Goal: Task Accomplishment & Management: Use online tool/utility

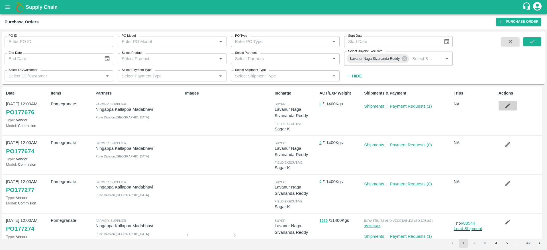
click at [504, 109] on button "button" at bounding box center [507, 106] width 18 height 10
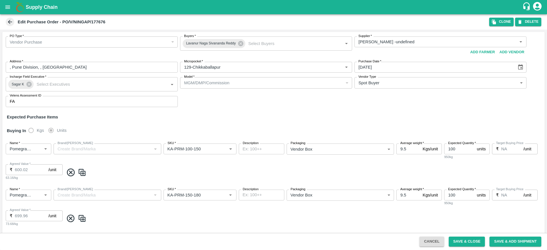
scroll to position [60, 0]
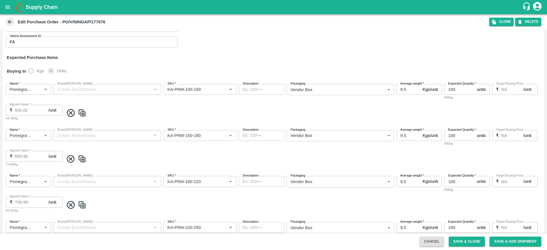
click at [11, 24] on icon at bounding box center [10, 22] width 6 height 6
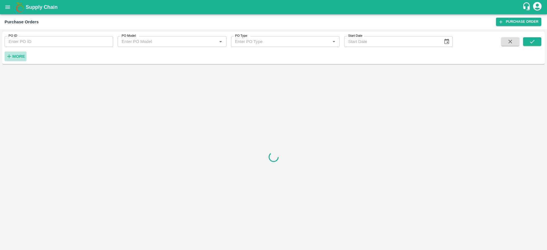
click at [13, 58] on strong "More" at bounding box center [18, 56] width 13 height 5
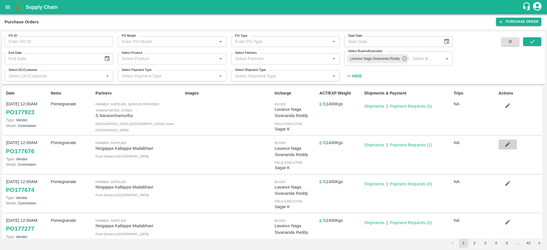
click at [507, 147] on icon "button" at bounding box center [507, 144] width 6 height 6
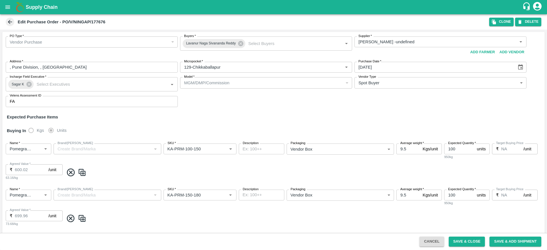
click at [11, 24] on icon at bounding box center [10, 22] width 6 height 6
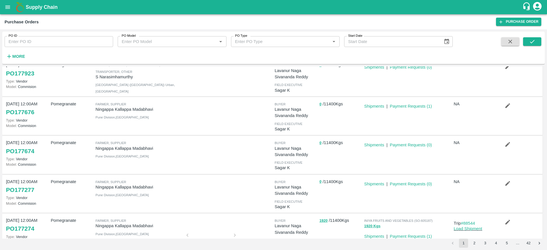
scroll to position [20, 0]
click at [510, 146] on button "button" at bounding box center [507, 144] width 18 height 10
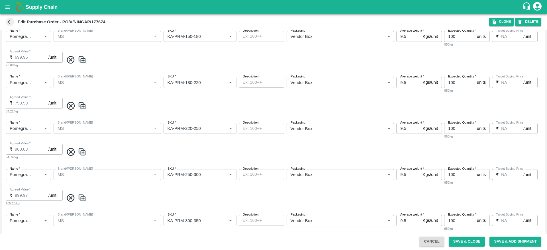
scroll to position [159, 0]
click at [411, 173] on input "9.5" at bounding box center [408, 174] width 24 height 11
type input "11.5"
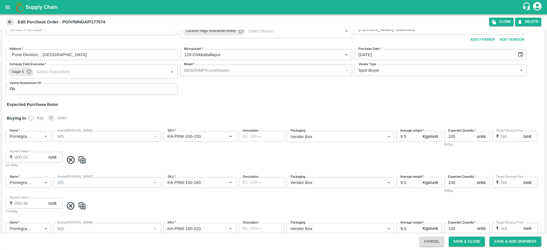
click at [6, 21] on span at bounding box center [10, 22] width 9 height 9
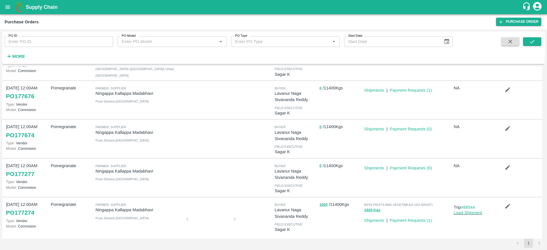
scroll to position [35, 0]
click at [510, 167] on button "button" at bounding box center [507, 167] width 18 height 10
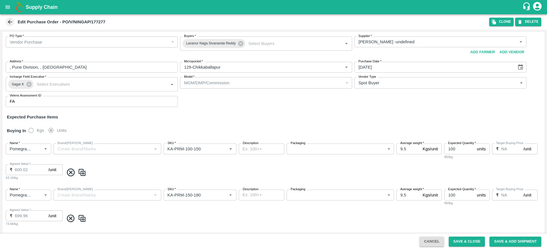
type input "Ningappa Kallappa Madabhavi -undefined"
type input "129-Chikkaballapur"
type input "Pomegranate"
type input "KA-PRM-100-150"
type input "NA"
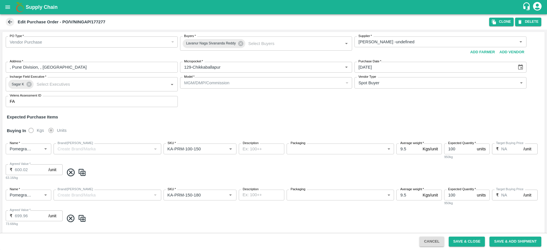
type input "Pomegranate"
type input "KA-PRM-150-180"
type input "NA"
type input "Pomegranate"
type input "KA-PRM-180-220"
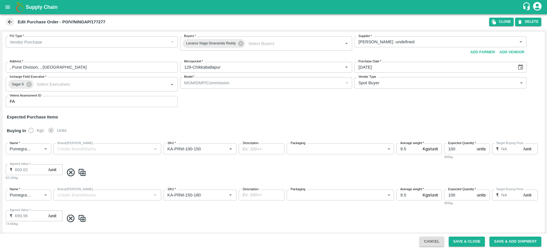
type input "NA"
type input "Pomegranate"
type input "KA-PRM-220-250"
type input "NA"
type input "Pomegranate"
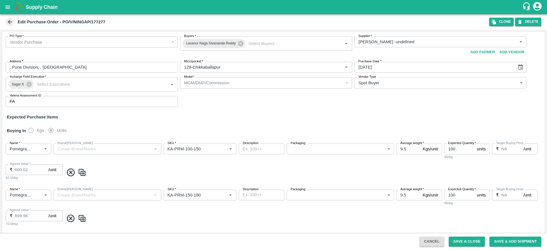
type input "KA-PRM-250-300"
type input "NA"
type input "Pomegranate"
type input "KA-PRM-300-350"
type input "NA"
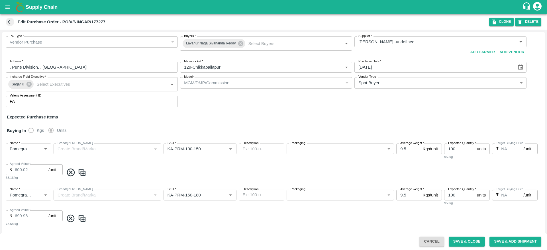
type input "Pomegranate"
type input "KA-SUPR-180++"
type input "NA"
type input "Pomegranate"
type input "KA-SUPR-100++"
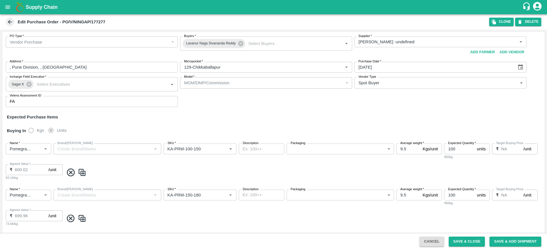
type input "NA"
type input "Pomegranate"
type input "KA-Loose A"
type input "NA"
type input "Pomegranate"
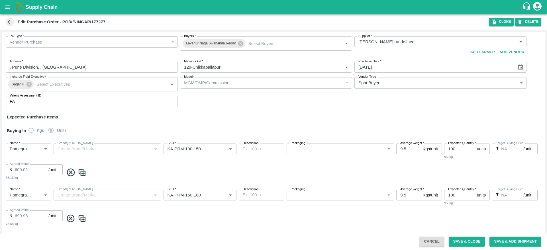
type input "KA-Green"
type input "NA"
type input "Pomegranate"
type input "KA-Loose B"
type input "NA"
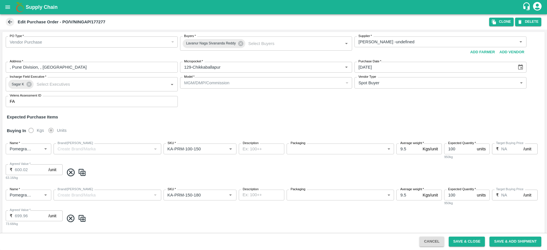
type input "Pomegranate"
type input "KA-PRM-350-400"
type input "NA"
click at [6, 23] on span at bounding box center [10, 22] width 9 height 9
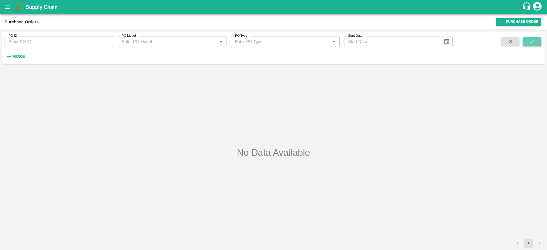
click at [528, 43] on button "submit" at bounding box center [532, 41] width 18 height 9
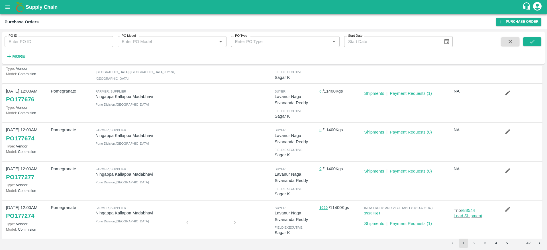
scroll to position [32, 0]
click at [507, 127] on button "button" at bounding box center [507, 131] width 18 height 10
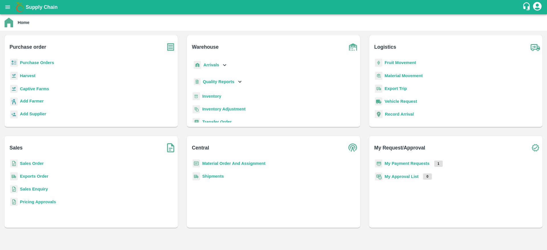
click at [45, 62] on b "Purchase Orders" at bounding box center [37, 62] width 34 height 5
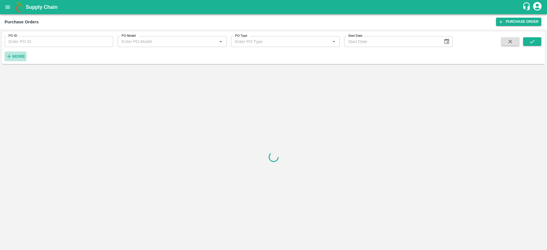
click at [22, 58] on strong "More" at bounding box center [18, 56] width 13 height 5
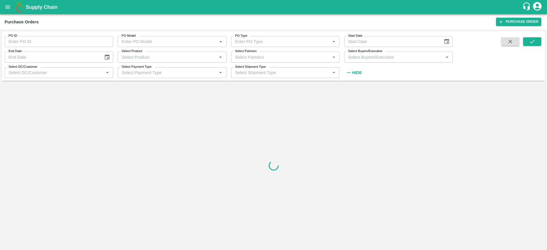
click at [379, 60] on input "Select Buyers/Executive" at bounding box center [394, 56] width 96 height 7
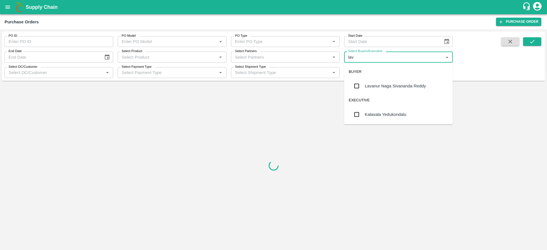
type input "lava"
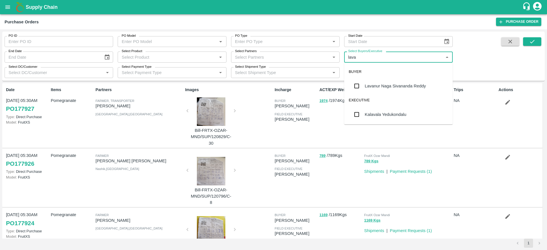
click at [414, 89] on div "Lavanur Naga Sivananda Reddy" at bounding box center [394, 86] width 61 height 6
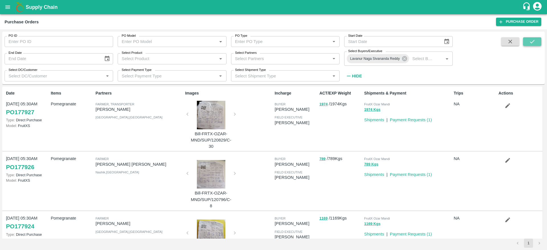
click at [527, 40] on button "submit" at bounding box center [532, 41] width 18 height 9
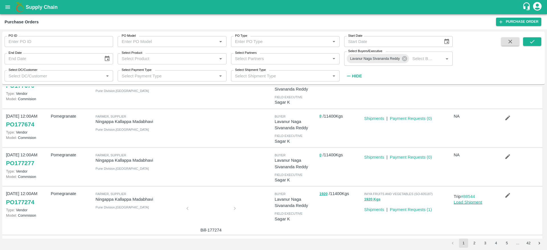
scroll to position [68, 0]
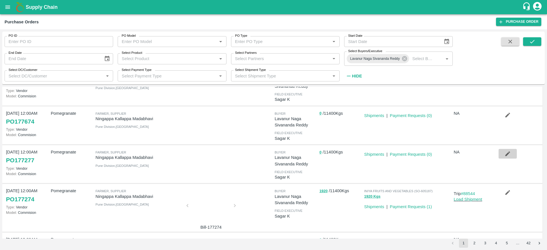
click at [506, 151] on icon "button" at bounding box center [507, 154] width 6 height 6
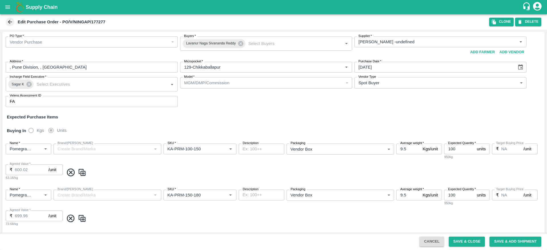
scroll to position [65, 0]
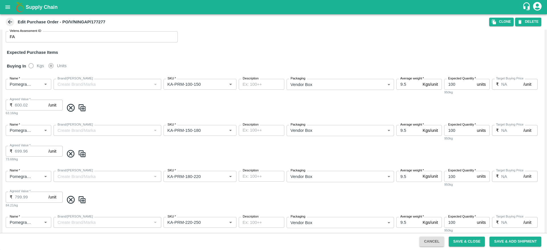
click at [408, 85] on input "9.5" at bounding box center [408, 84] width 24 height 11
type input "9"
type input "18"
click at [409, 132] on input "9.5" at bounding box center [408, 130] width 24 height 11
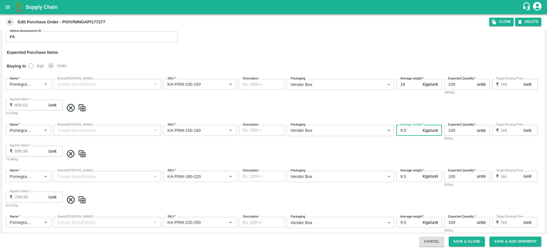
type input "9"
type input "18"
click at [408, 174] on input "9.5" at bounding box center [408, 176] width 24 height 11
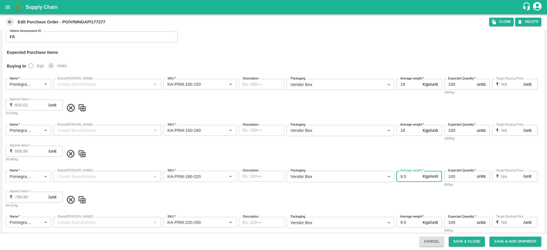
click at [408, 174] on input "9.5" at bounding box center [408, 176] width 24 height 11
type input "18"
click at [407, 223] on input "9.5" at bounding box center [408, 222] width 24 height 11
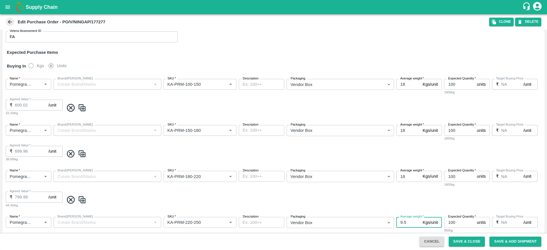
click at [407, 223] on input "9.5" at bounding box center [408, 222] width 24 height 11
type input "18"
click at [351, 187] on div "Name   * Name   * Brand/Marka Brand/Marka SKU   * SKU   * Description x Descrip…" at bounding box center [273, 189] width 542 height 46
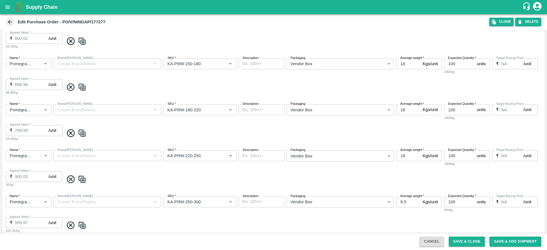
scroll to position [188, 0]
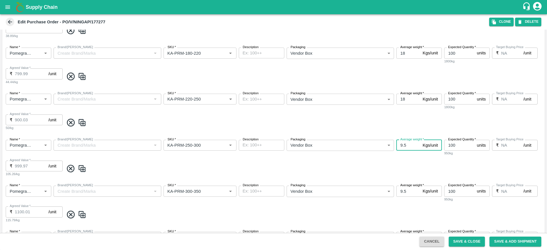
drag, startPoint x: 410, startPoint y: 147, endPoint x: 376, endPoint y: 142, distance: 34.5
click at [376, 142] on div "Name   * Name   * Brand/Marka Brand/Marka SKU   * SKU   * Description x Descrip…" at bounding box center [273, 158] width 542 height 46
type input "18"
drag, startPoint x: 407, startPoint y: 192, endPoint x: 385, endPoint y: 195, distance: 22.2
click at [385, 195] on div "Name   * Name   * Brand/Marka Brand/Marka SKU   * SKU   * Description x Descrip…" at bounding box center [273, 204] width 542 height 46
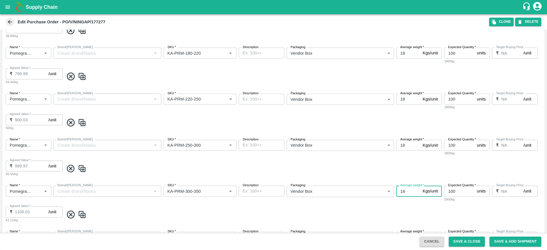
type input "18"
click at [396, 205] on div "Name   * Name   * Brand/Marka Brand/Marka SKU   * SKU   * Description x Descrip…" at bounding box center [273, 204] width 542 height 46
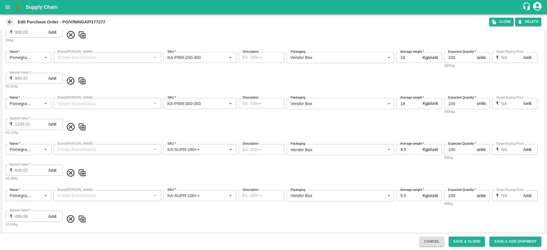
scroll to position [277, 0]
drag, startPoint x: 413, startPoint y: 150, endPoint x: 386, endPoint y: 145, distance: 27.2
click at [386, 145] on div "Name   * Name   * Brand/Marka Brand/Marka SKU   * SKU   * Description x Descrip…" at bounding box center [273, 161] width 542 height 46
type input "18"
click at [69, 219] on icon at bounding box center [71, 218] width 8 height 8
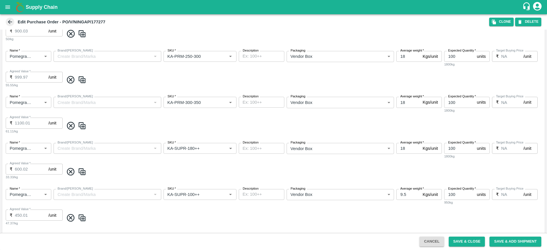
type input "450.01"
type input "499.99"
type input "1400.02"
type input "KA-Loose A"
type input "KA-Green"
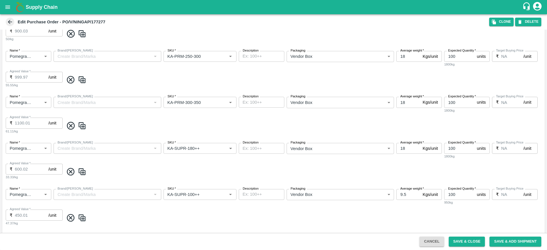
type input "KA-Loose B"
type input "KA-PRM-350-400"
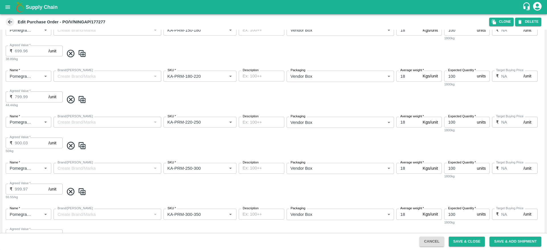
scroll to position [467, 0]
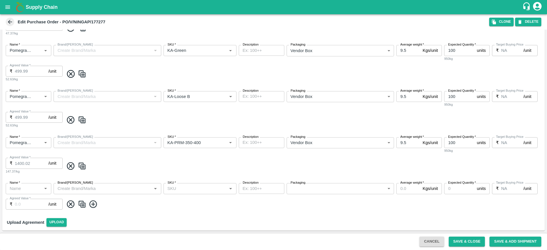
click at [72, 205] on icon at bounding box center [71, 204] width 8 height 8
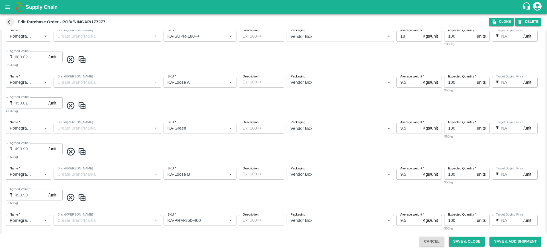
scroll to position [381, 0]
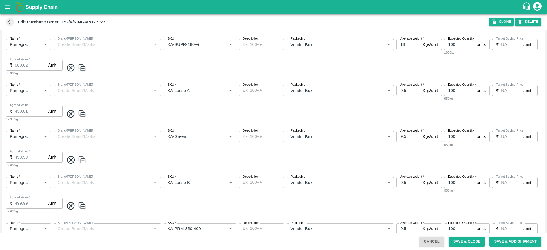
click at [71, 116] on icon at bounding box center [70, 113] width 9 height 9
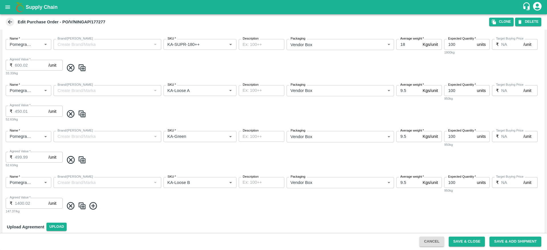
type input "499.99"
type input "1400.02"
type input "KA-Green"
type input "KA-Loose B"
type input "KA-PRM-350-400"
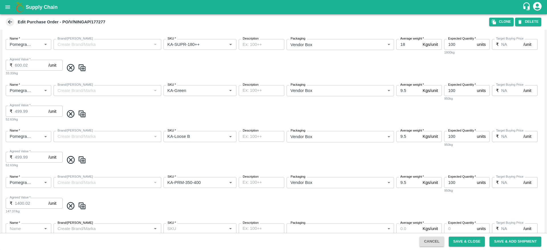
click at [71, 116] on icon at bounding box center [70, 113] width 9 height 9
type input "1400.02"
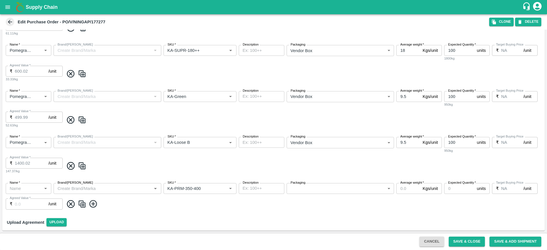
type input "KA-Loose B"
type input "KA-PRM-350-400"
click at [71, 116] on icon at bounding box center [70, 119] width 9 height 9
type input "1400.02"
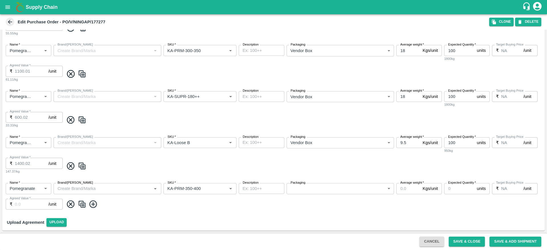
type input "KA-PRM-350-400"
click at [71, 116] on icon at bounding box center [70, 119] width 9 height 9
type input "9.5"
type input "1400.02"
type input "KA-PRM-350-400"
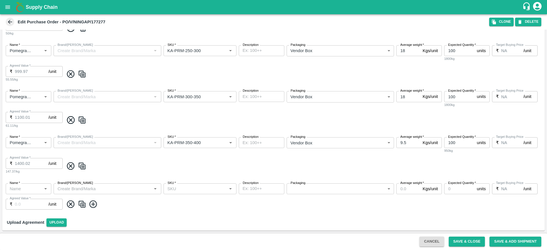
scroll to position [282, 0]
click at [71, 116] on icon at bounding box center [70, 119] width 9 height 9
type input "9.5"
type input "1400.02"
type input "KA-PRM-350-400"
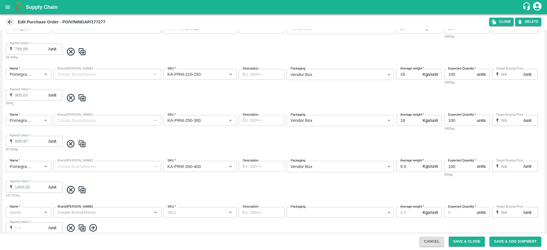
scroll to position [226, 0]
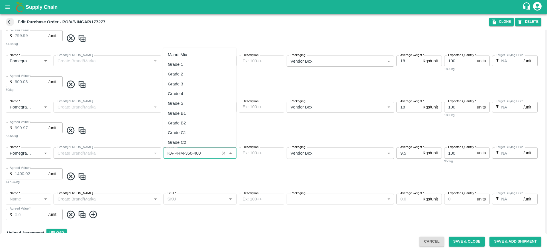
click at [186, 153] on input "SKU   *" at bounding box center [191, 152] width 53 height 7
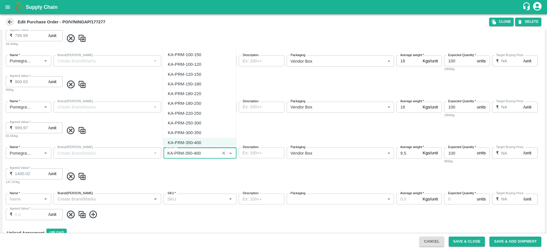
click at [198, 133] on div "KA-PRM-300-350" at bounding box center [184, 133] width 33 height 6
type input "KA-PRM-300-350"
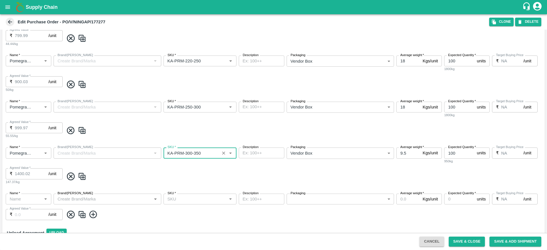
click at [198, 133] on span at bounding box center [303, 130] width 478 height 9
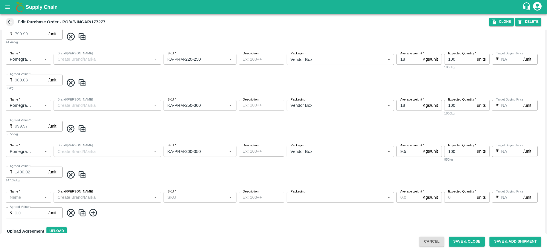
scroll to position [237, 0]
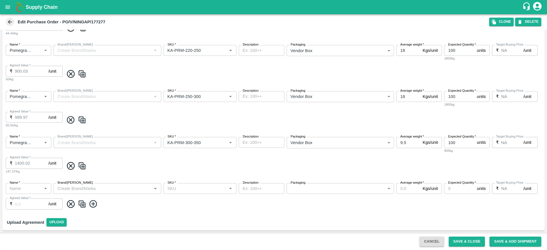
click at [179, 190] on input "SKU   *" at bounding box center [195, 188] width 60 height 7
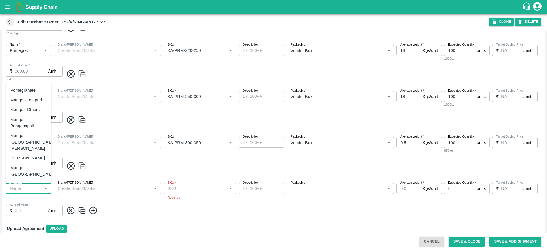
click at [28, 190] on input "Name   *" at bounding box center [23, 188] width 33 height 7
click at [39, 91] on div "Pomegranate" at bounding box center [29, 90] width 46 height 10
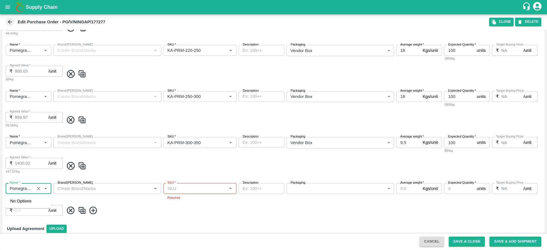
scroll to position [0, 6]
click at [176, 188] on input "SKU   *" at bounding box center [195, 188] width 60 height 7
type input "Pomegranate"
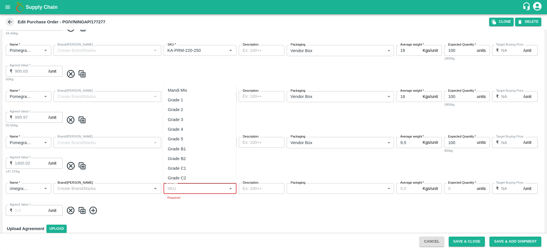
scroll to position [0, 0]
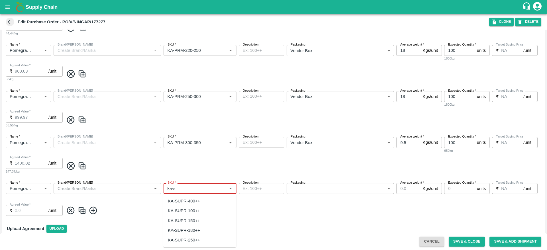
click at [196, 233] on div "KA-SUPR-180++" at bounding box center [184, 230] width 32 height 6
type input "KA-SUPR-180++"
click at [318, 171] on div "Name   * Name   * Brand/Marka Brand/Marka SKU   * SKU   * Description x Descrip…" at bounding box center [273, 155] width 542 height 46
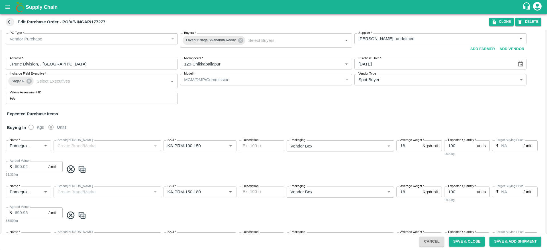
scroll to position [3, 0]
click at [314, 151] on body "Supply Chain Edit Purchase Order - PO/V/NINGAP/177277 Clone DELETE PO Type   * …" at bounding box center [273, 125] width 547 height 250
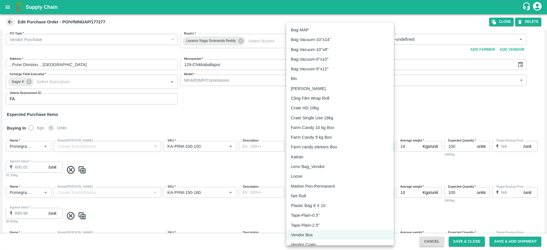
scroll to position [22, 0]
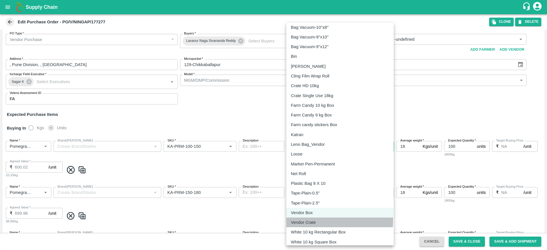
click at [309, 220] on p "Vendor Crate" at bounding box center [303, 222] width 25 height 6
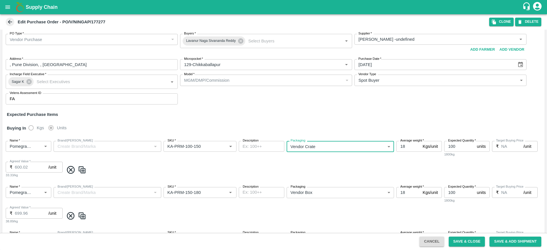
type input "277"
click at [299, 190] on body "Supply Chain Edit Purchase Order - PO/V/NINGAP/177277 Clone DELETE PO Type   * …" at bounding box center [273, 125] width 547 height 250
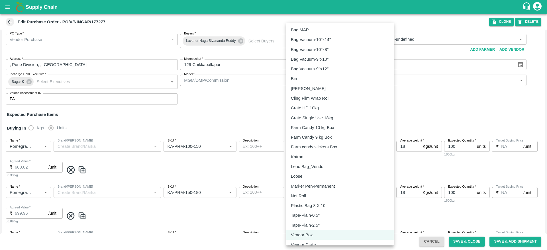
scroll to position [26, 0]
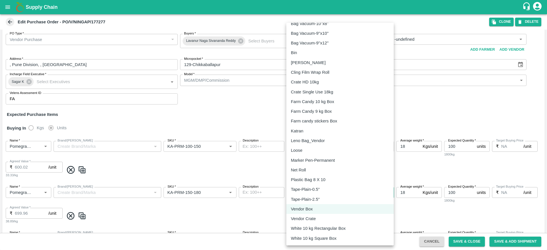
click at [308, 220] on p "Vendor Crate" at bounding box center [303, 219] width 25 height 6
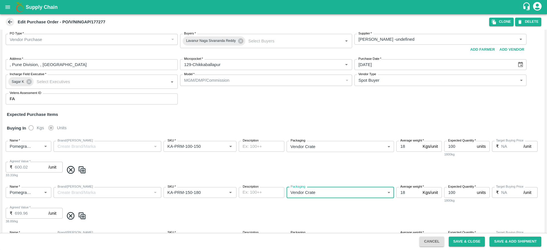
type input "277"
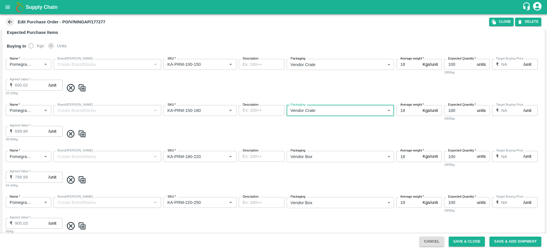
click at [307, 159] on body "Supply Chain Edit Purchase Order - PO/V/NINGAP/177277 Clone DELETE PO Type   * …" at bounding box center [273, 125] width 547 height 250
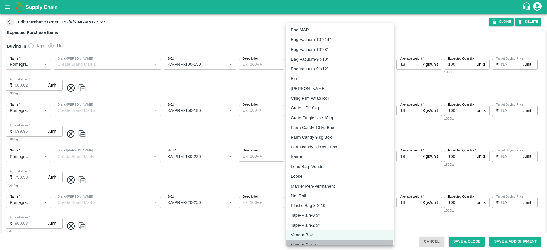
click at [318, 235] on li "Vendor Crate" at bounding box center [339, 245] width 107 height 10
type input "277"
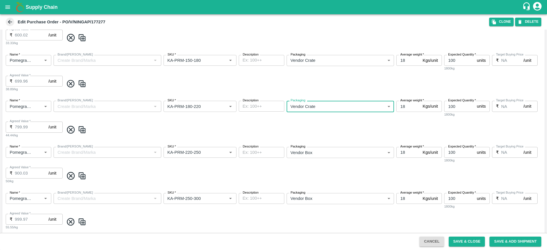
scroll to position [161, 0]
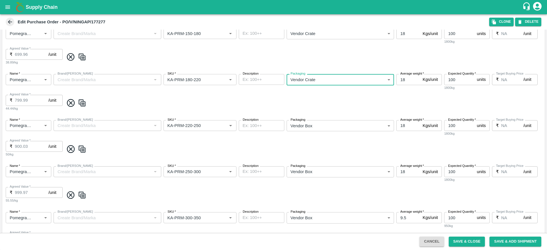
click at [316, 124] on body "Supply Chain Edit Purchase Order - PO/V/NINGAP/177277 Clone DELETE PO Type   * …" at bounding box center [273, 125] width 547 height 250
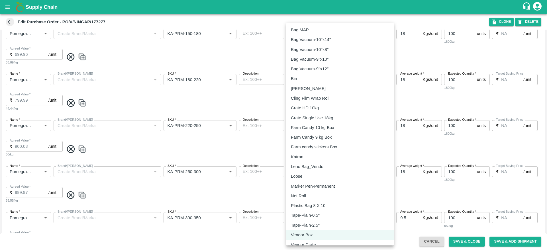
scroll to position [26, 0]
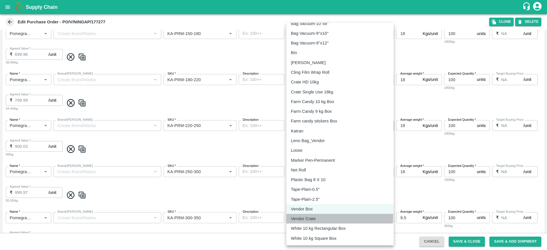
click at [317, 217] on div "Vendor Crate" at bounding box center [305, 219] width 28 height 6
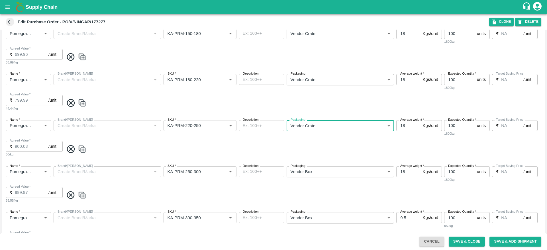
type input "277"
click at [317, 170] on body "Supply Chain Edit Purchase Order - PO/V/NINGAP/177277 Clone DELETE PO Type   * …" at bounding box center [273, 125] width 547 height 250
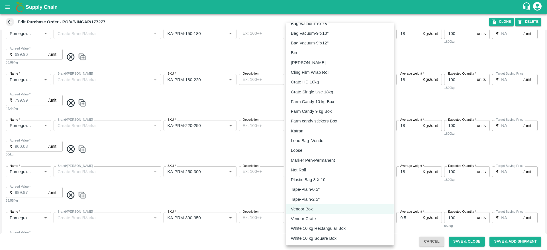
click at [323, 214] on li "Vendor Crate" at bounding box center [339, 219] width 107 height 10
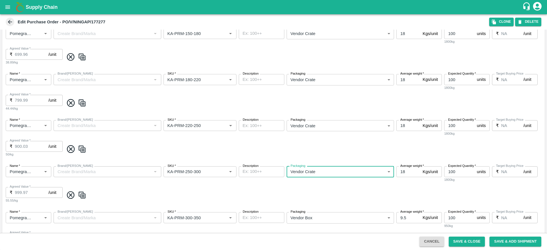
type input "277"
click at [323, 214] on body "Supply Chain Edit Purchase Order - PO/V/NINGAP/177277 Clone DELETE PO Type   * …" at bounding box center [273, 125] width 547 height 250
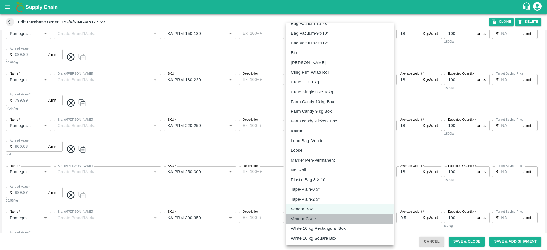
click at [326, 214] on li "Vendor Crate" at bounding box center [339, 219] width 107 height 10
type input "277"
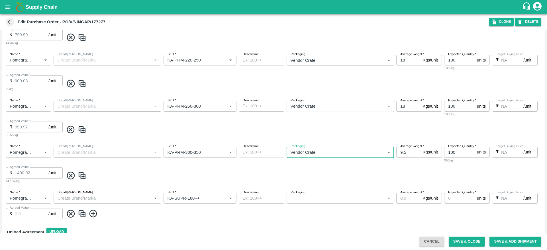
scroll to position [227, 0]
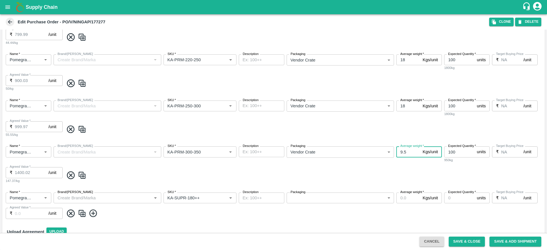
click at [405, 150] on input "9.5" at bounding box center [408, 151] width 24 height 11
type input "9"
type input "18"
click at [336, 203] on div "Name   * Name   * Brand/Marka Brand/Marka SKU   * SKU   * Description x Descrip…" at bounding box center [273, 206] width 542 height 36
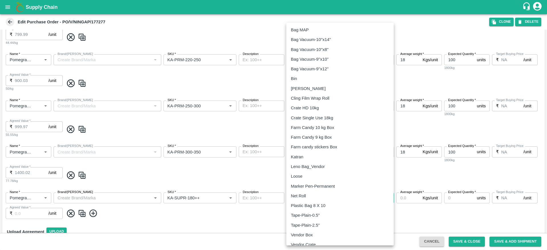
click at [337, 201] on body "Supply Chain Edit Purchase Order - PO/V/NINGAP/177277 Clone DELETE PO Type   * …" at bounding box center [273, 125] width 547 height 250
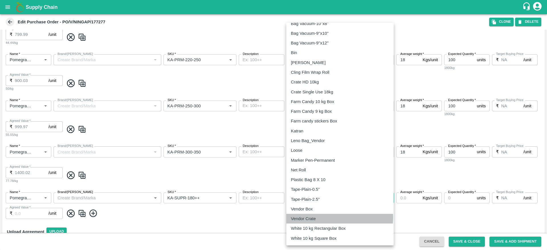
click at [335, 218] on div "Vendor Crate" at bounding box center [340, 219] width 98 height 6
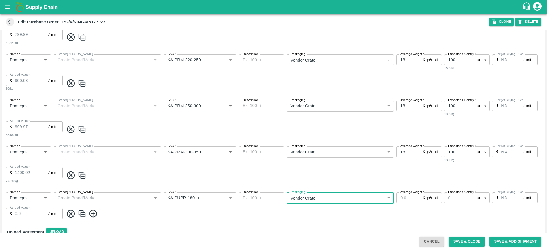
type input "277"
click at [405, 197] on input "Average weight   *" at bounding box center [408, 197] width 24 height 11
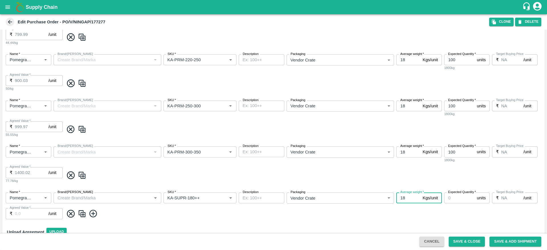
type input "18"
click at [456, 196] on input "Expected Quantity   *" at bounding box center [459, 197] width 30 height 11
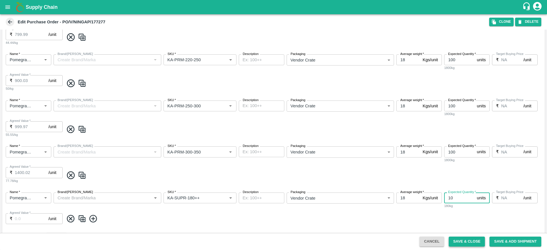
type input "10"
click at [471, 235] on button "Save & Close" at bounding box center [466, 242] width 36 height 10
click at [325, 219] on span at bounding box center [303, 221] width 478 height 9
click at [9, 26] on span at bounding box center [10, 22] width 9 height 9
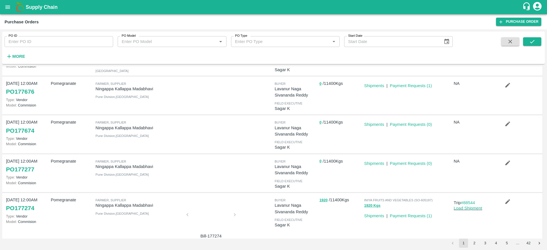
scroll to position [40, 0]
click at [510, 126] on button "button" at bounding box center [507, 123] width 18 height 10
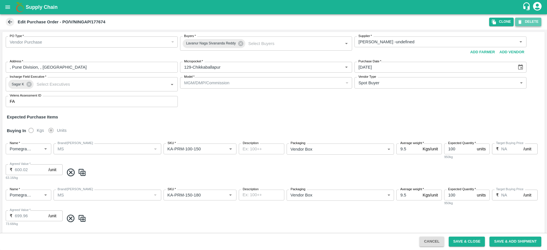
click at [524, 23] on button "DELETE" at bounding box center [528, 22] width 26 height 8
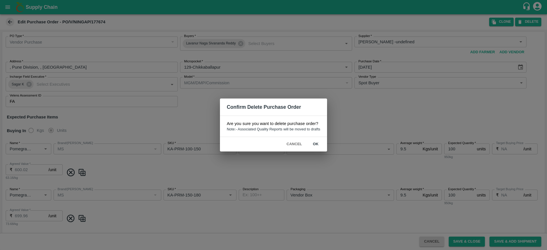
click at [314, 147] on button "ok" at bounding box center [315, 144] width 18 height 10
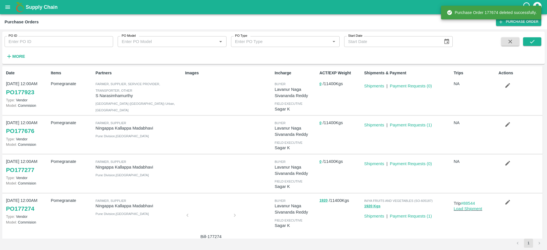
click at [19, 51] on div "More" at bounding box center [13, 54] width 26 height 14
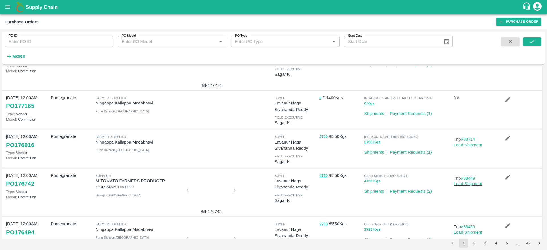
scroll to position [152, 0]
click at [513, 137] on button "button" at bounding box center [507, 138] width 18 height 10
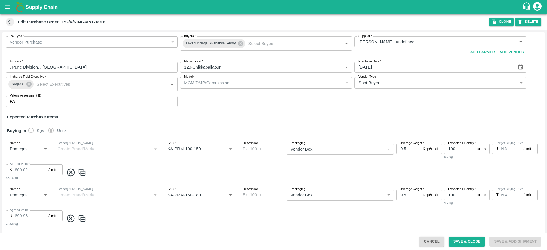
click at [7, 24] on icon at bounding box center [10, 22] width 6 height 6
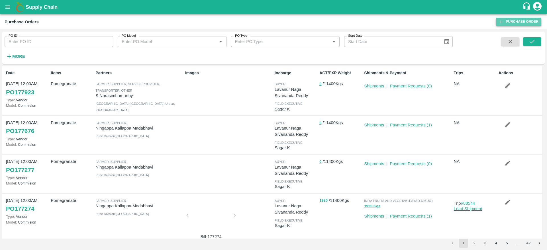
click at [524, 24] on link "Purchase Order" at bounding box center [518, 22] width 45 height 8
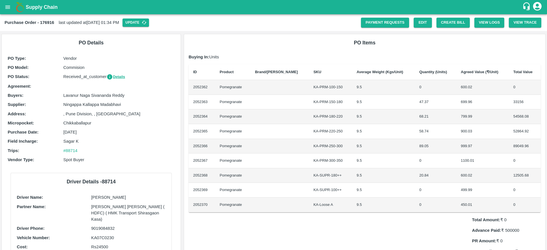
click at [158, 27] on div "Purchase Order - 176916 last updated at 22 Sep 2025, 01:34 PM Update Payment Re…" at bounding box center [273, 22] width 547 height 17
click at [149, 26] on button "Update" at bounding box center [135, 23] width 26 height 8
click at [439, 26] on button "Create Bill" at bounding box center [452, 23] width 33 height 10
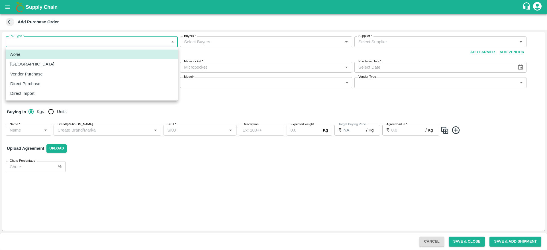
click at [64, 41] on body "Supply Chain Add Purchase Order PO Type   * ​ PO Type Buyers   * Buyers   * Sup…" at bounding box center [273, 125] width 547 height 250
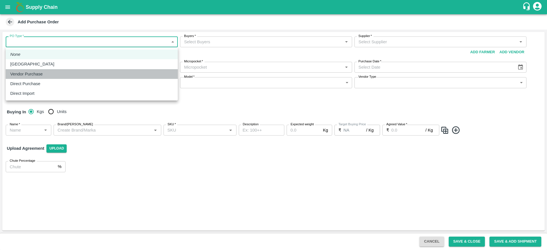
click at [120, 71] on div "Vendor Purchase" at bounding box center [91, 74] width 163 height 6
type input "2"
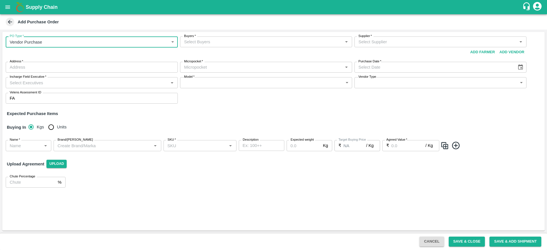
click at [272, 44] on input "Buyers   *" at bounding box center [261, 41] width 159 height 7
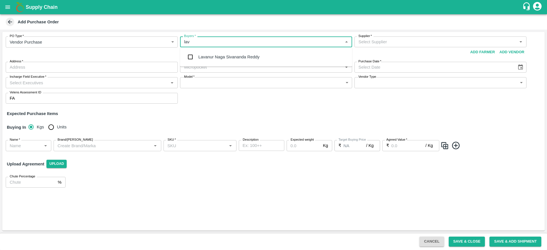
type input "lav"
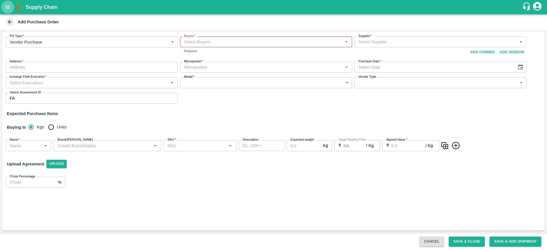
click at [10, 13] on button "open drawer" at bounding box center [7, 7] width 13 height 13
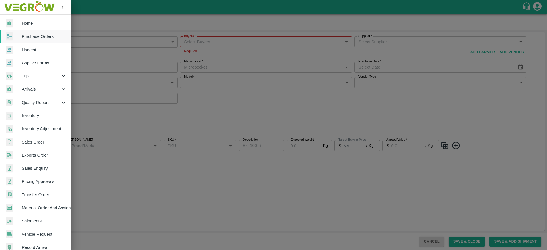
click at [50, 39] on span "Purchase Orders" at bounding box center [44, 36] width 45 height 6
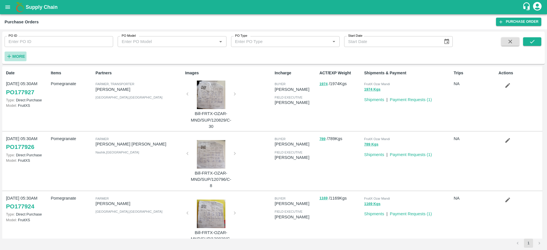
click at [21, 53] on h6 "More" at bounding box center [18, 56] width 13 height 7
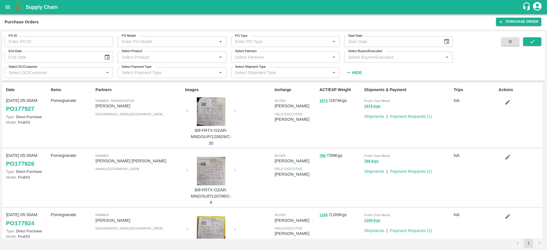
click at [386, 62] on div "Select Buyers/Executive   *" at bounding box center [398, 57] width 108 height 11
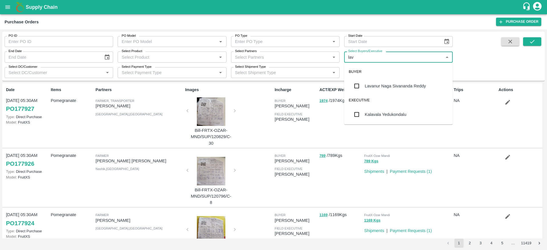
type input "lava"
click at [405, 79] on div "Lavanur Naga Sivananda Reddy" at bounding box center [398, 86] width 108 height 15
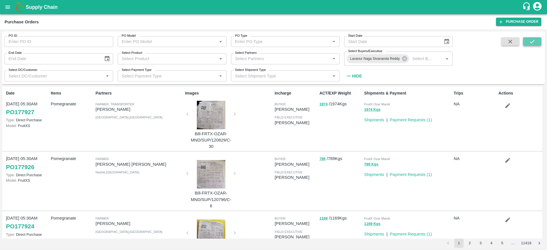
click at [526, 44] on button "submit" at bounding box center [532, 41] width 18 height 9
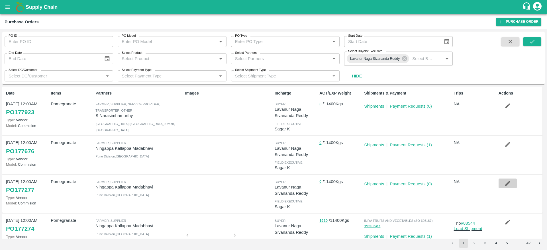
click at [503, 186] on button "button" at bounding box center [507, 184] width 18 height 10
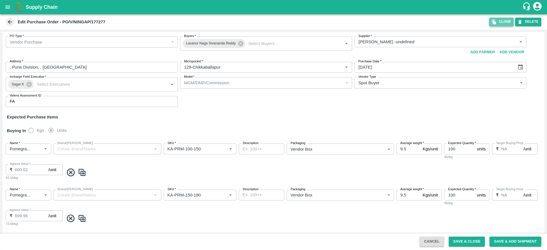
click at [496, 22] on icon "button" at bounding box center [493, 21] width 5 height 5
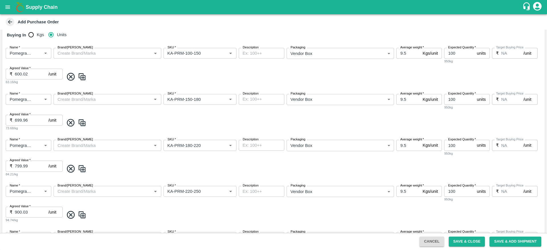
scroll to position [117, 0]
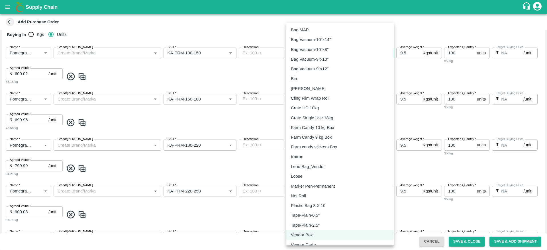
click at [315, 55] on body "Supply Chain Add Purchase Order PO Cloned Please update Supplier and Purchase D…" at bounding box center [273, 125] width 547 height 250
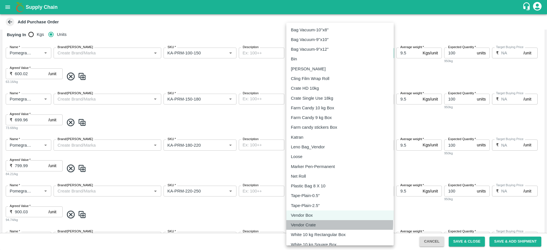
click at [313, 223] on p "Vendor Crate" at bounding box center [303, 225] width 25 height 6
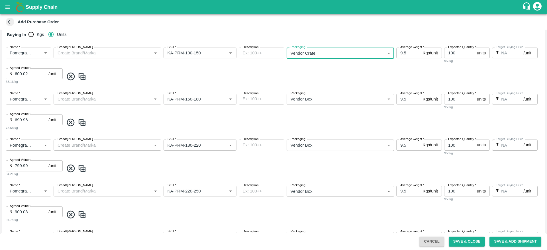
type input "277"
click at [326, 103] on body "Supply Chain Add Purchase Order PO Cloned Please update Supplier and Purchase D…" at bounding box center [273, 125] width 547 height 250
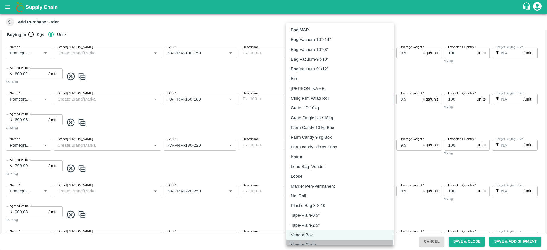
click at [311, 245] on p "Vendor Crate" at bounding box center [303, 244] width 25 height 6
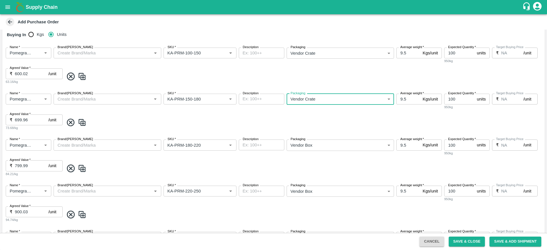
type input "277"
click at [313, 146] on body "Supply Chain Add Purchase Order PO Cloned Please update Supplier and Purchase D…" at bounding box center [273, 125] width 547 height 250
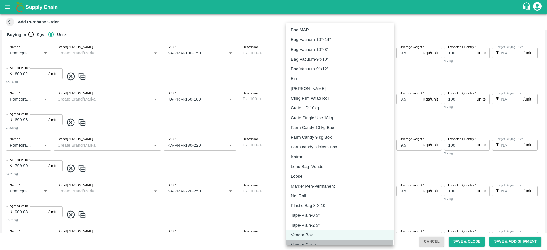
click at [317, 243] on div "Vendor Crate" at bounding box center [305, 244] width 28 height 6
type input "277"
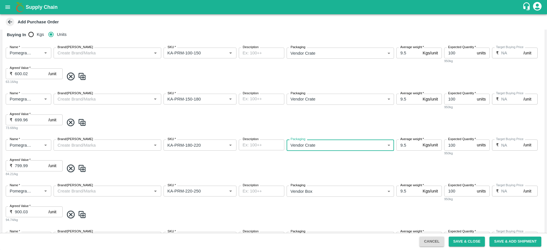
scroll to position [195, 0]
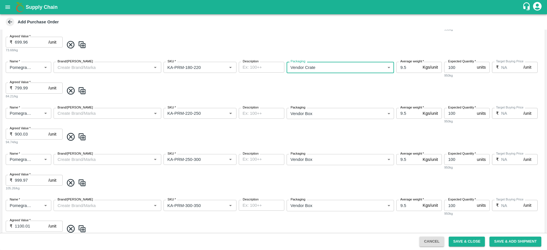
click at [319, 115] on body "Supply Chain Add Purchase Order PO Cloned Please update Supplier and Purchase D…" at bounding box center [273, 125] width 547 height 250
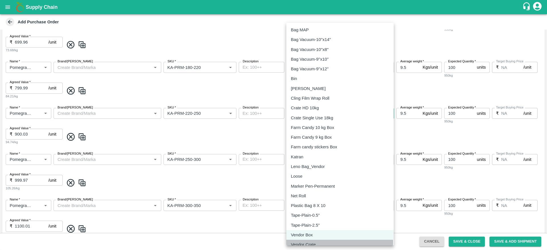
click at [319, 242] on div "Vendor Crate" at bounding box center [340, 244] width 98 height 6
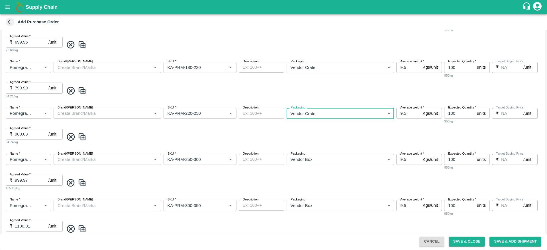
type input "277"
click at [309, 164] on body "Supply Chain Add Purchase Order PO Cloned Please update Supplier and Purchase D…" at bounding box center [273, 125] width 547 height 250
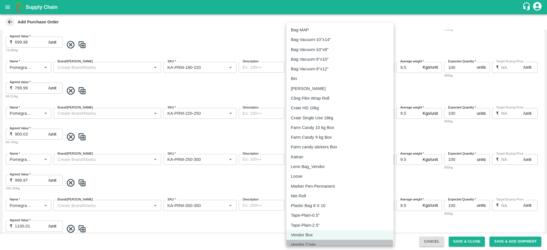
scroll to position [26, 0]
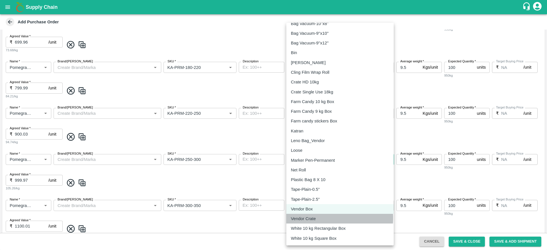
click at [317, 218] on div "Vendor Crate" at bounding box center [305, 219] width 28 height 6
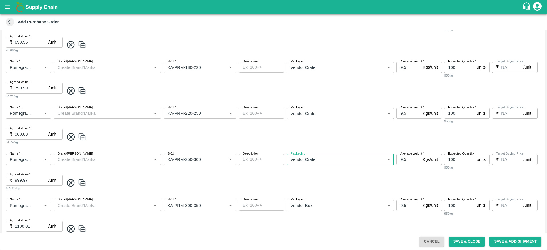
type input "277"
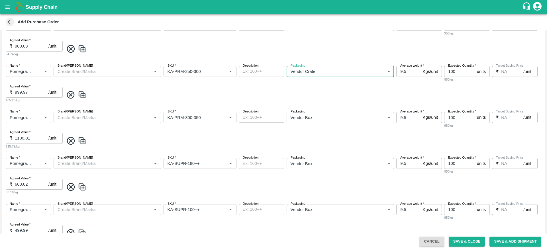
click at [308, 121] on body "Supply Chain Add Purchase Order PO Cloned Please update Supplier and Purchase D…" at bounding box center [273, 125] width 547 height 250
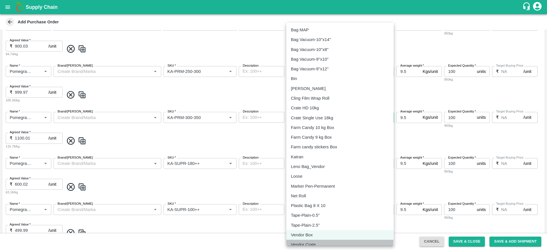
click at [311, 241] on li "Vendor Crate" at bounding box center [339, 245] width 107 height 10
type input "277"
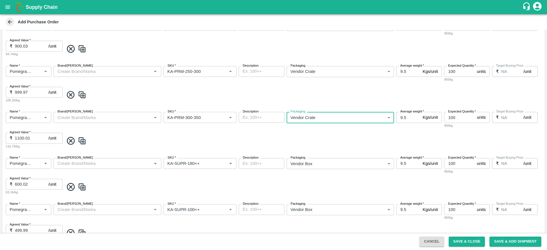
click at [308, 164] on body "Supply Chain Add Purchase Order PO Cloned Please update Supplier and Purchase D…" at bounding box center [273, 125] width 547 height 250
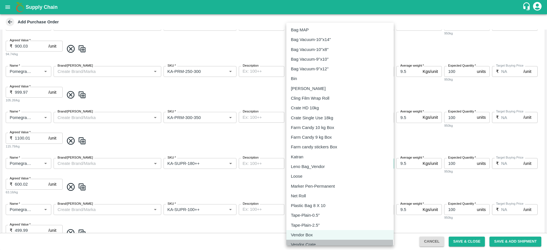
click at [314, 245] on p "Vendor Crate" at bounding box center [303, 244] width 25 height 6
type input "277"
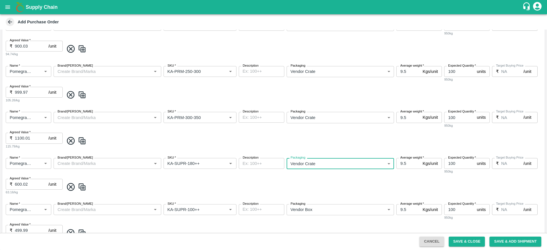
scroll to position [389, 0]
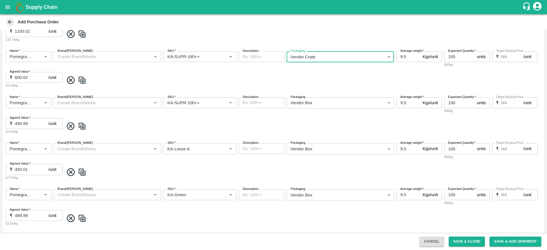
click at [313, 105] on body "Supply Chain Add Purchase Order PO Cloned Please update Supplier and Purchase D…" at bounding box center [273, 125] width 547 height 250
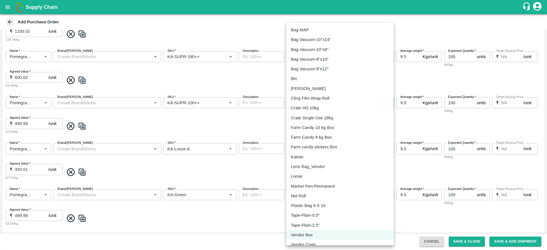
scroll to position [26, 0]
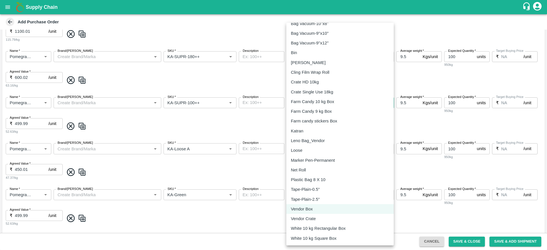
click at [313, 217] on p "Vendor Crate" at bounding box center [303, 219] width 25 height 6
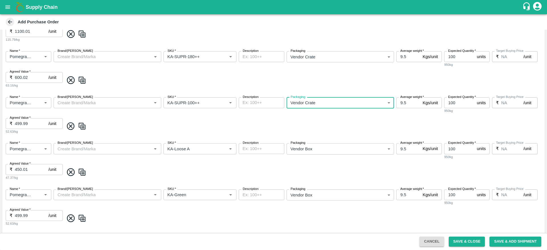
type input "277"
click at [317, 153] on body "Supply Chain Add Purchase Order PO Cloned Please update Supplier and Purchase D…" at bounding box center [273, 125] width 547 height 250
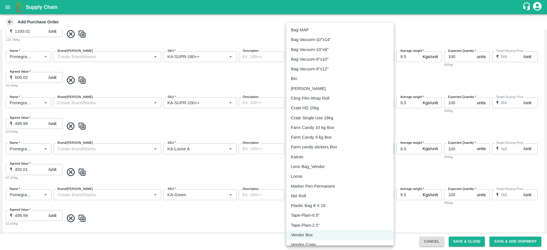
click at [311, 245] on p "Vendor Crate" at bounding box center [303, 244] width 25 height 6
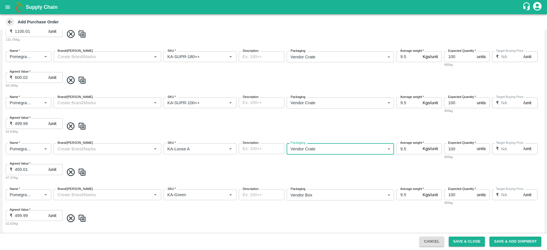
type input "277"
click at [323, 195] on body "Supply Chain Add Purchase Order PO Cloned Please update Supplier and Purchase D…" at bounding box center [273, 125] width 547 height 250
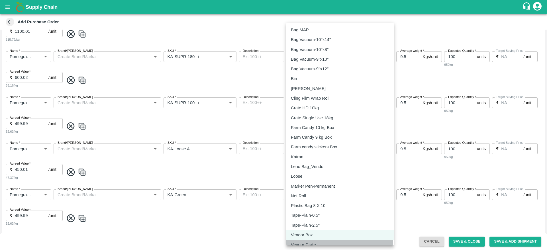
click at [318, 245] on div "Vendor Crate" at bounding box center [305, 244] width 28 height 6
type input "277"
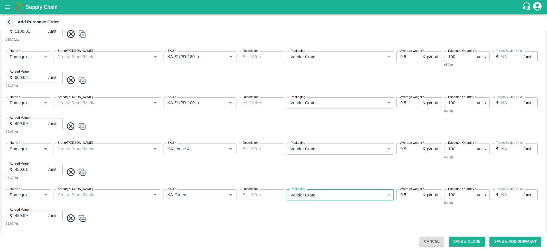
scroll to position [0, 0]
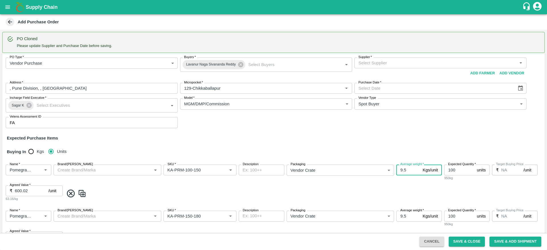
drag, startPoint x: 407, startPoint y: 172, endPoint x: 385, endPoint y: 169, distance: 22.5
click at [385, 169] on div "Name   * Name   * Brand/Marka Brand/Marka SKU   * SKU   * Description x Descrip…" at bounding box center [273, 183] width 542 height 46
drag, startPoint x: 405, startPoint y: 168, endPoint x: 394, endPoint y: 163, distance: 12.2
click at [394, 163] on div "Name   * Name   * Brand/Marka Brand/Marka SKU   * SKU   * Description x Descrip…" at bounding box center [273, 183] width 542 height 46
type input "18"
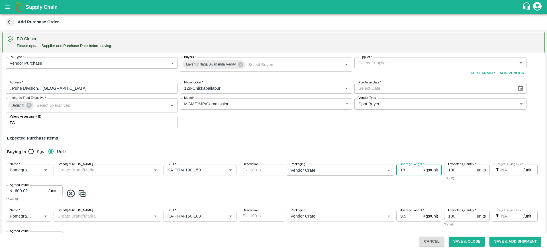
drag, startPoint x: 409, startPoint y: 217, endPoint x: 388, endPoint y: 213, distance: 21.4
click at [388, 213] on div "Name   * Name   * Brand/Marka Brand/Marka SKU   * SKU   * Description x Descrip…" at bounding box center [273, 229] width 542 height 46
paste input "18"
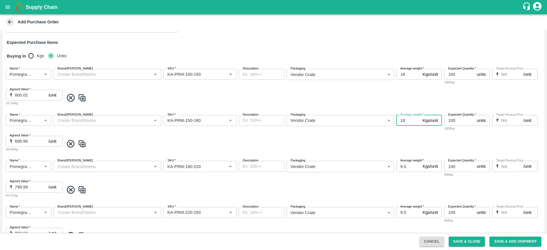
type input "18"
drag, startPoint x: 406, startPoint y: 168, endPoint x: 396, endPoint y: 167, distance: 10.0
click at [396, 167] on input "9.5" at bounding box center [408, 166] width 24 height 11
paste input "18"
type input "18"
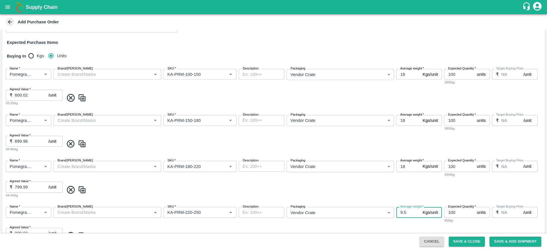
drag, startPoint x: 407, startPoint y: 213, endPoint x: 400, endPoint y: 213, distance: 6.5
click at [400, 213] on input "9.5" at bounding box center [408, 212] width 24 height 11
paste input "18"
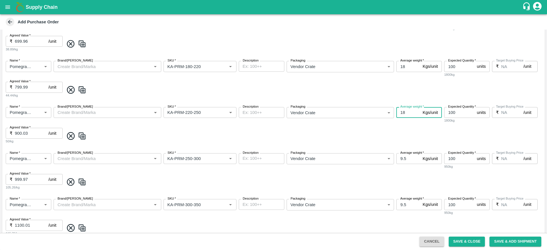
scroll to position [196, 0]
type input "18"
drag, startPoint x: 411, startPoint y: 156, endPoint x: 386, endPoint y: 148, distance: 26.1
click at [386, 148] on div "Name   * Name   * Brand/Marka Brand/Marka SKU   * SKU   * Description x Descrip…" at bounding box center [273, 171] width 542 height 46
paste input "18"
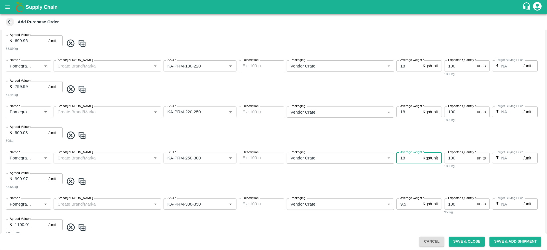
type input "18"
drag, startPoint x: 405, startPoint y: 203, endPoint x: 396, endPoint y: 204, distance: 8.9
click at [396, 204] on input "9.5" at bounding box center [408, 203] width 24 height 11
paste input "18"
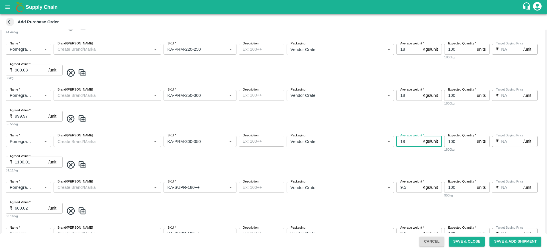
type input "18"
drag, startPoint x: 406, startPoint y: 188, endPoint x: 393, endPoint y: 182, distance: 13.5
click at [393, 182] on div "Name   * Name   * Brand/Marka Brand/Marka SKU   * SKU   * Description x Descrip…" at bounding box center [273, 200] width 542 height 46
paste input "18"
type input "18"
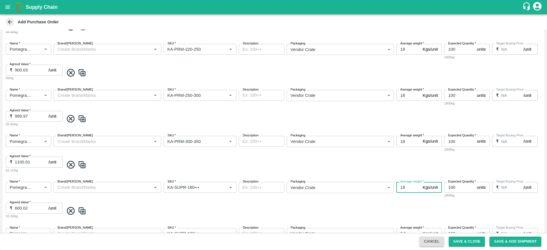
click at [393, 207] on span at bounding box center [303, 210] width 478 height 9
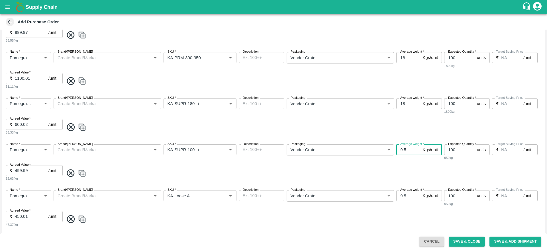
drag, startPoint x: 407, startPoint y: 150, endPoint x: 393, endPoint y: 146, distance: 15.2
click at [393, 146] on div "Name   * Name   * Brand/Marka Brand/Marka SKU   * SKU   * Description x Descrip…" at bounding box center [273, 163] width 542 height 46
paste input "18"
type input "18"
drag, startPoint x: 407, startPoint y: 196, endPoint x: 396, endPoint y: 196, distance: 11.4
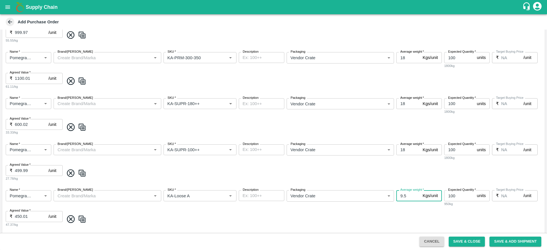
click at [396, 196] on input "9.5" at bounding box center [408, 195] width 24 height 11
paste input "18"
type input "18"
click at [288, 175] on span at bounding box center [303, 173] width 478 height 9
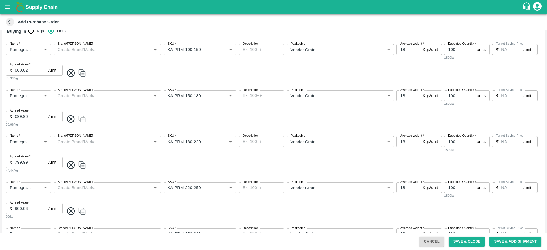
scroll to position [120, 0]
click at [456, 239] on button "Save & Close" at bounding box center [466, 242] width 36 height 10
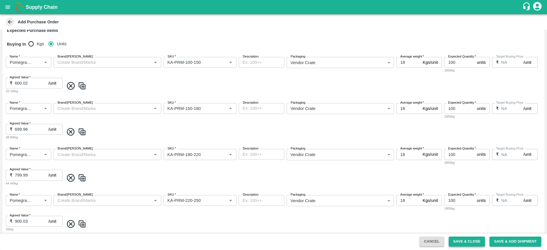
scroll to position [133, 0]
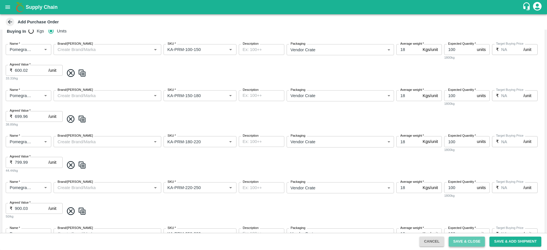
click at [465, 243] on button "Save & Close" at bounding box center [466, 242] width 36 height 10
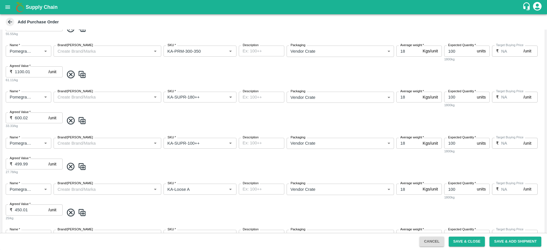
scroll to position [0, 0]
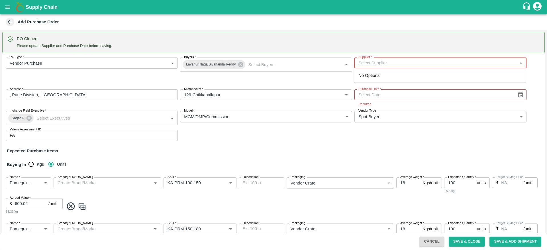
click at [403, 66] on input "Supplier   *" at bounding box center [435, 62] width 159 height 7
click at [413, 76] on div "Ningappa Kallappa Madabhavi -, Pune Division-8805072781(Farmer, Supplier)" at bounding box center [420, 75] width 124 height 6
type input "Ningappa Kallappa Madabhavi -, Pune Division-8805072781(Farmer, Supplier)"
click at [496, 96] on div "Purchase Date   * Purchase Date Required" at bounding box center [440, 97] width 172 height 17
type input "DD/MM/YYYY"
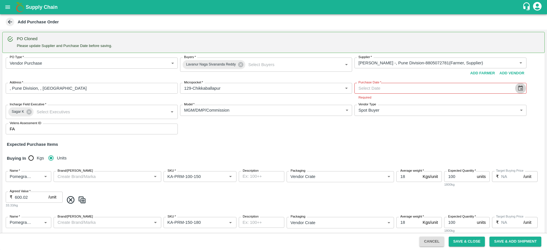
click at [518, 89] on icon "Choose date" at bounding box center [520, 88] width 6 height 6
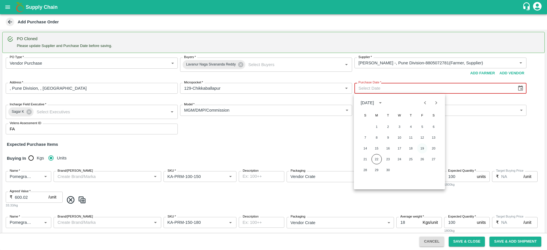
click at [420, 149] on button "19" at bounding box center [422, 148] width 10 height 10
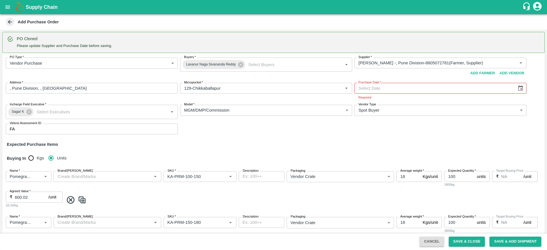
type input "19/09/2025"
click at [466, 141] on div "Expected Purchase Items" at bounding box center [273, 144] width 533 height 6
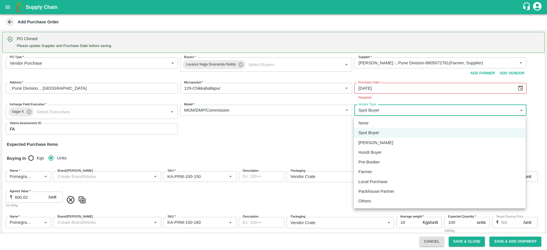
click at [444, 111] on body "Supply Chain Add Purchase Order PO Cloned Please update Supplier and Purchase D…" at bounding box center [273, 125] width 547 height 250
click at [329, 138] on div at bounding box center [273, 125] width 547 height 250
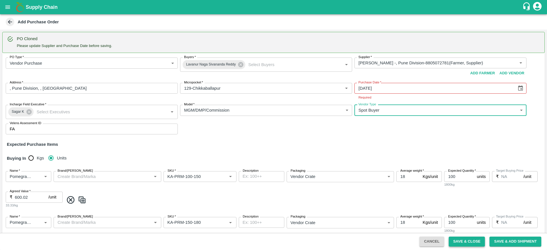
click at [464, 243] on button "Save & Close" at bounding box center [466, 242] width 36 height 10
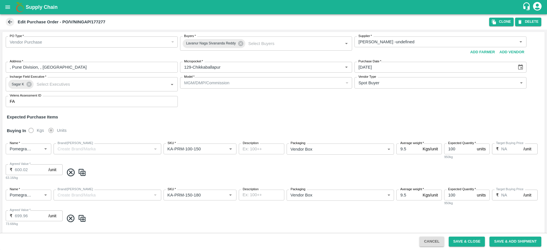
click at [8, 20] on icon at bounding box center [10, 22] width 6 height 6
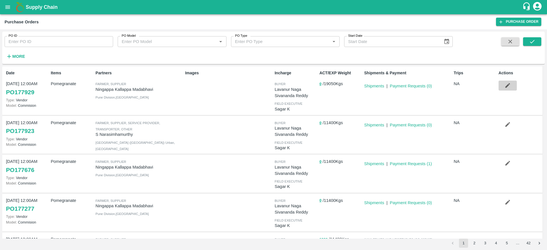
click at [499, 86] on button "button" at bounding box center [507, 86] width 18 height 10
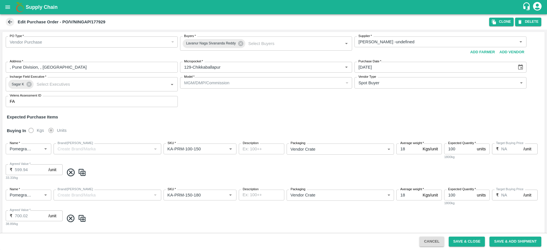
click at [12, 22] on icon at bounding box center [10, 22] width 6 height 6
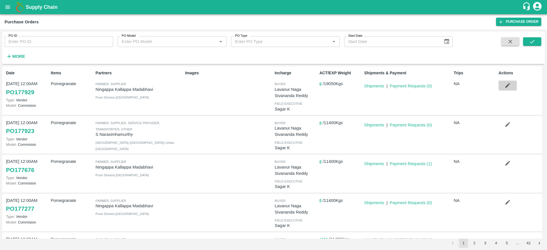
click at [504, 85] on icon "button" at bounding box center [507, 85] width 6 height 6
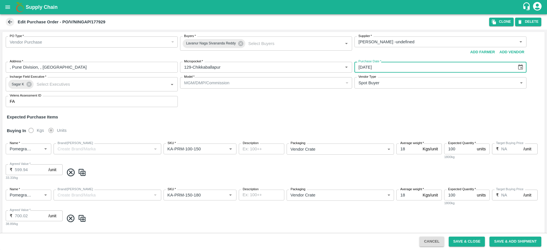
click at [397, 71] on input "19/09/2025" at bounding box center [433, 67] width 158 height 11
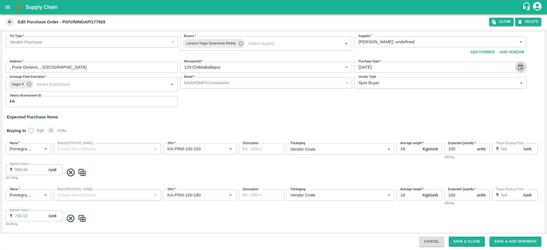
click at [517, 66] on icon "Choose date, selected date is Sep 19, 2025" at bounding box center [520, 67] width 6 height 6
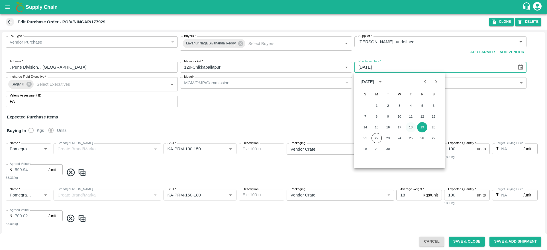
click at [409, 130] on button "18" at bounding box center [410, 127] width 10 height 10
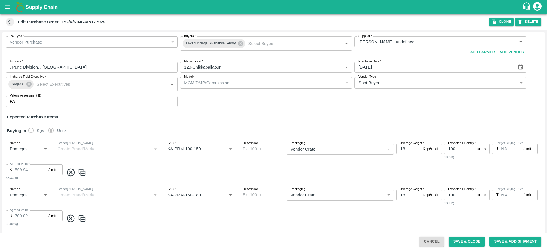
type input "18/09/2025"
click at [416, 123] on div "Buying In Kgs Units" at bounding box center [273, 130] width 542 height 17
click at [470, 239] on button "Save & Close" at bounding box center [466, 242] width 36 height 10
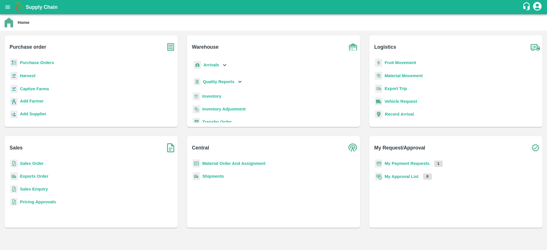
click at [223, 165] on b "Material Order And Assignment" at bounding box center [233, 163] width 63 height 5
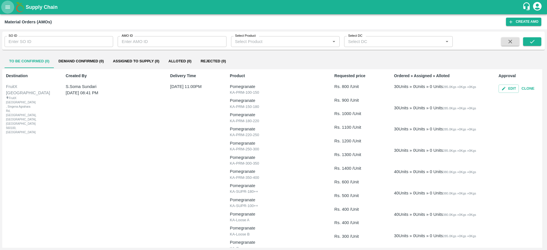
click at [7, 12] on button "open drawer" at bounding box center [7, 7] width 13 height 13
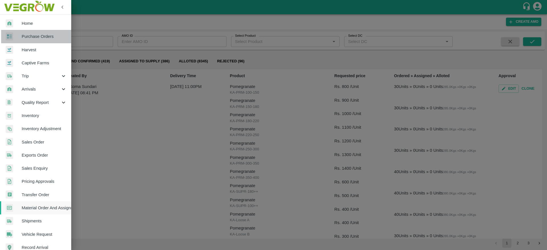
click at [44, 35] on span "Purchase Orders" at bounding box center [44, 36] width 45 height 6
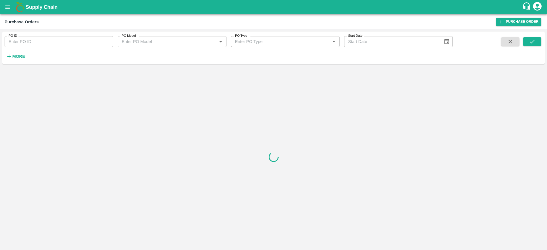
click at [4, 6] on button "open drawer" at bounding box center [7, 7] width 13 height 13
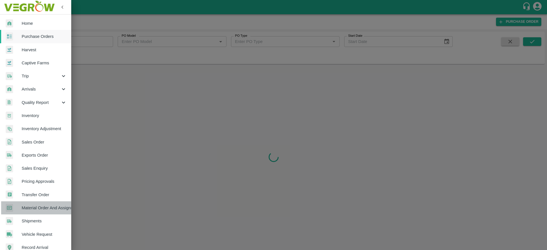
click at [42, 204] on link "Material Order And Assignment" at bounding box center [35, 207] width 71 height 13
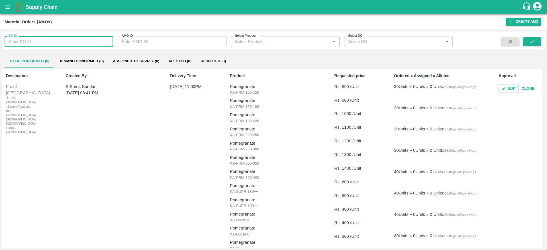
click at [84, 43] on input "SO ID" at bounding box center [59, 41] width 108 height 11
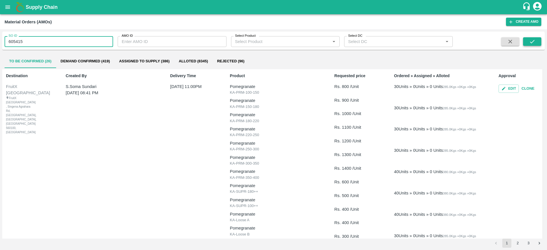
type input "605415"
click at [528, 38] on button "submit" at bounding box center [532, 41] width 18 height 9
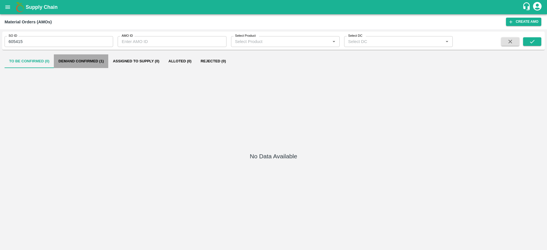
click at [91, 60] on button "Demand Confirmed (1)" at bounding box center [81, 61] width 54 height 14
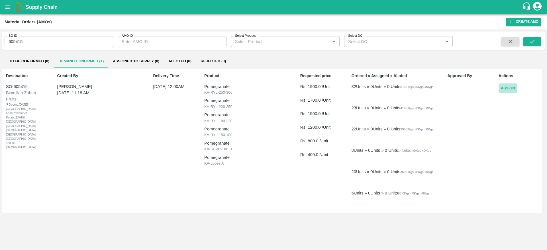
click at [513, 93] on button "Assign" at bounding box center [507, 88] width 19 height 10
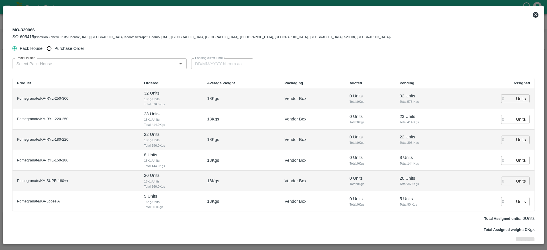
type input "[DATE] 12:00 AM"
click at [74, 51] on span "Purchase Order" at bounding box center [69, 48] width 30 height 6
click at [54, 51] on input "Purchase Order" at bounding box center [49, 48] width 11 height 11
radio input "true"
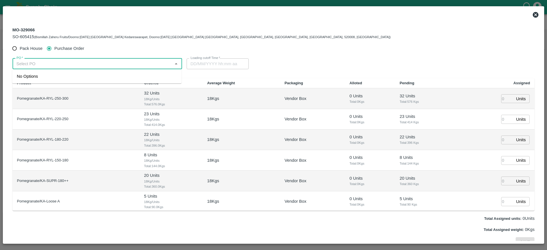
click at [75, 63] on input "PO   *" at bounding box center [92, 63] width 157 height 7
click at [81, 74] on div "PO-177929([PERSON_NAME] -8805072781)" at bounding box center [59, 76] width 85 height 6
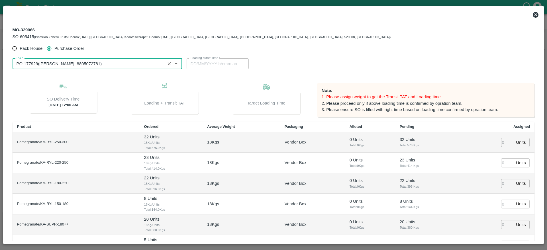
type input "PO-177929([PERSON_NAME] -8805072781)"
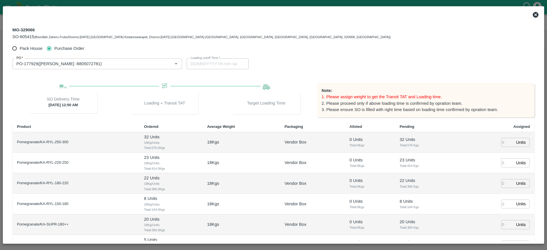
scroll to position [1, 0]
click at [504, 143] on input "number" at bounding box center [507, 141] width 13 height 9
type input "32"
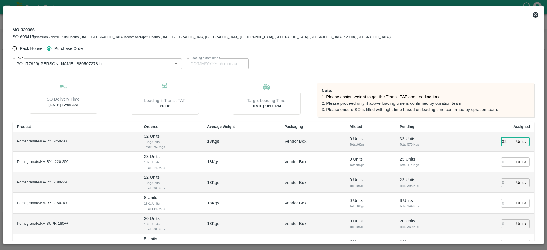
type input "[DATE] 10:00 PM"
type input "32"
click at [502, 164] on input "number" at bounding box center [507, 161] width 13 height 9
type input "23"
click at [503, 183] on input "number" at bounding box center [507, 182] width 13 height 9
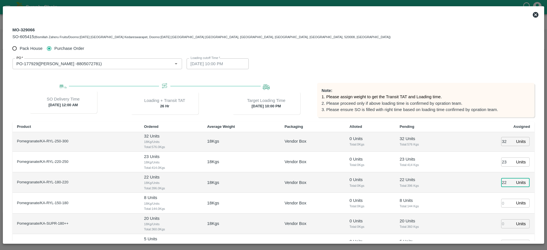
type input "22"
click at [503, 202] on input "number" at bounding box center [507, 203] width 13 height 9
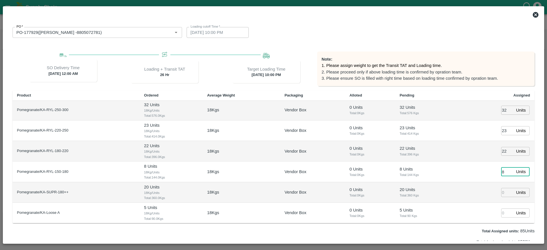
scroll to position [50, 0]
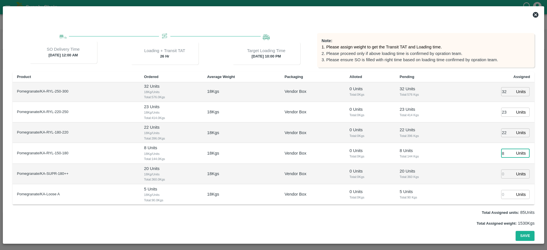
type input "8"
click at [502, 173] on input "number" at bounding box center [507, 173] width 13 height 9
type input "20"
click at [501, 194] on input "number" at bounding box center [507, 194] width 13 height 9
type input "5"
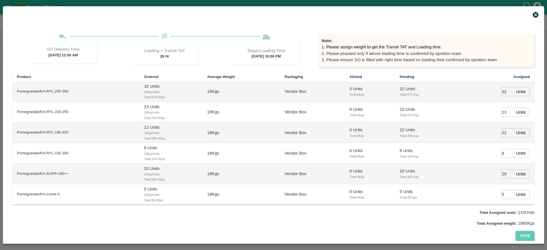
click at [522, 235] on button "Save" at bounding box center [524, 236] width 19 height 10
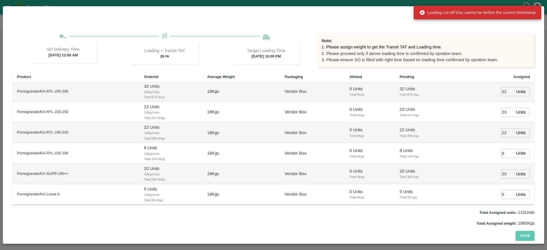
click at [522, 232] on button "Save" at bounding box center [524, 236] width 19 height 10
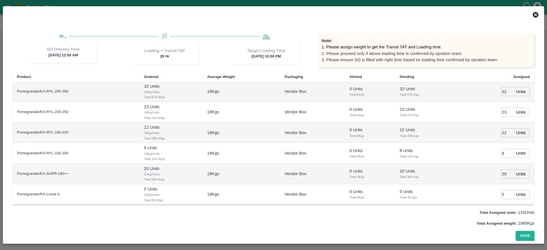
scroll to position [0, 0]
click at [536, 15] on icon at bounding box center [535, 15] width 6 height 6
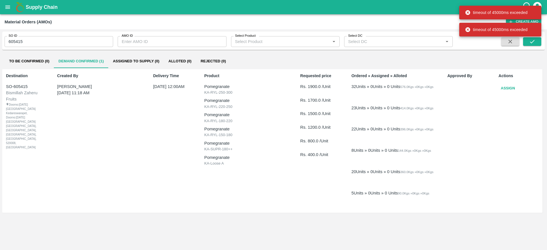
click at [504, 94] on div "Actions Assign" at bounding box center [518, 141] width 45 height 141
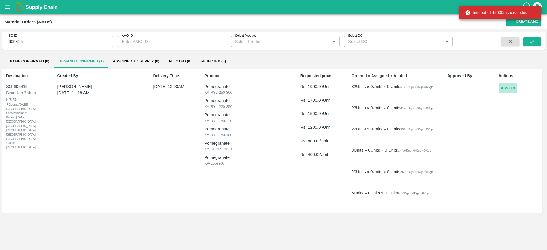
click at [507, 89] on button "Assign" at bounding box center [507, 88] width 19 height 10
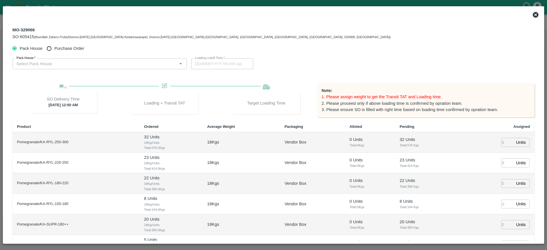
click at [74, 49] on span "Purchase Order" at bounding box center [69, 48] width 30 height 6
click at [54, 49] on input "Purchase Order" at bounding box center [49, 48] width 11 height 11
radio input "true"
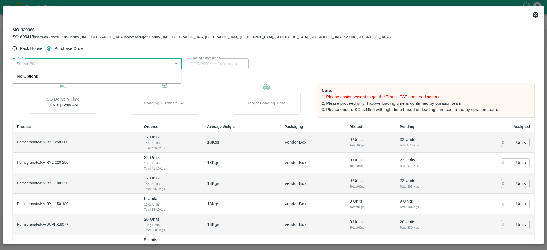
click at [48, 65] on input "PO   *" at bounding box center [92, 63] width 157 height 7
click at [59, 74] on div "PO-177929([PERSON_NAME] -8805072781)" at bounding box center [59, 76] width 85 height 6
type input "PO-177929([PERSON_NAME] -8805072781)"
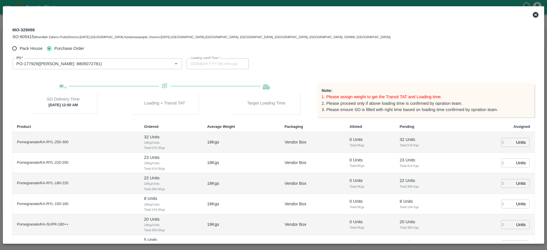
click at [208, 58] on label "Loading cutoff Time   *" at bounding box center [205, 58] width 30 height 5
click at [501, 141] on input "number" at bounding box center [507, 142] width 13 height 9
type input "32"
type input "[DATE] 09:36 PM"
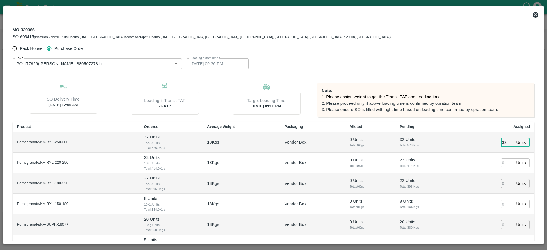
type input "32"
click at [503, 160] on input "number" at bounding box center [507, 162] width 13 height 9
type input "23"
click at [503, 184] on input "number" at bounding box center [507, 183] width 13 height 9
type input "22"
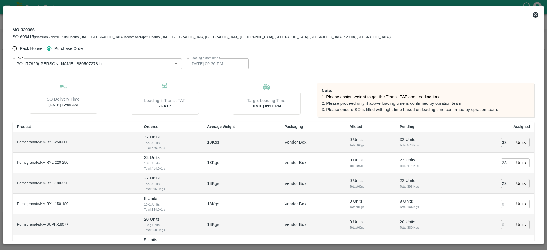
click at [478, 188] on td "22 Units ​" at bounding box center [494, 183] width 80 height 20
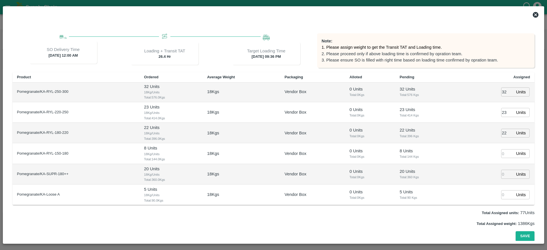
scroll to position [50, 0]
click at [501, 154] on input "number" at bounding box center [507, 153] width 13 height 9
type input "8"
click at [501, 171] on input "number" at bounding box center [507, 173] width 13 height 9
type input "20"
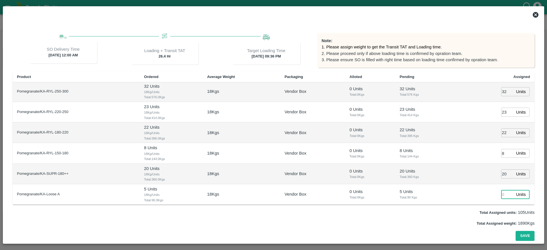
click at [501, 192] on input "number" at bounding box center [507, 194] width 13 height 9
type input "5"
click at [524, 233] on button "Save" at bounding box center [524, 236] width 19 height 10
